Goal: Information Seeking & Learning: Learn about a topic

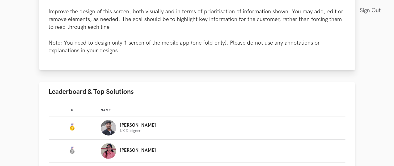
scroll to position [305, 0]
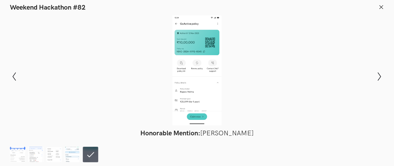
scroll to position [305, 14]
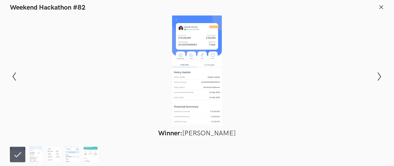
click at [380, 7] on header "Weekend Hackathon #82" at bounding box center [197, 6] width 394 height 12
click at [380, 7] on icon at bounding box center [382, 7] width 6 height 6
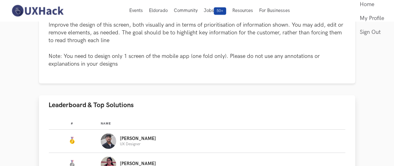
click at [101, 133] on div "[PERSON_NAME] UX Designer" at bounding box center [220, 140] width 239 height 15
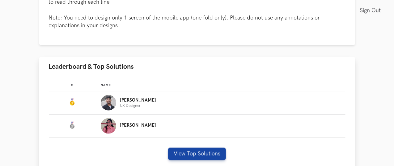
scroll to position [332, 14]
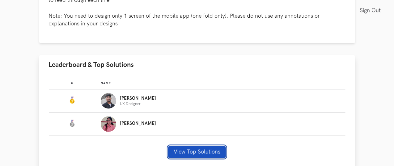
click at [168, 146] on button "View Top Solutions" at bounding box center [197, 152] width 58 height 12
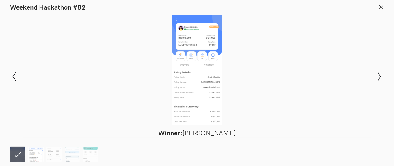
click at [40, 156] on img at bounding box center [35, 154] width 15 height 15
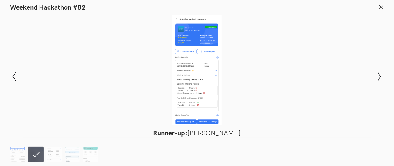
click at [25, 157] on ol at bounding box center [55, 154] width 91 height 15
click at [194, 58] on div at bounding box center [197, 70] width 349 height 110
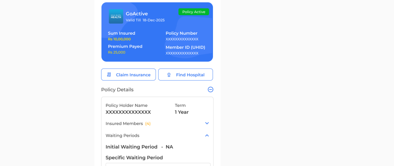
scroll to position [326, 14]
